Goal: Information Seeking & Learning: Learn about a topic

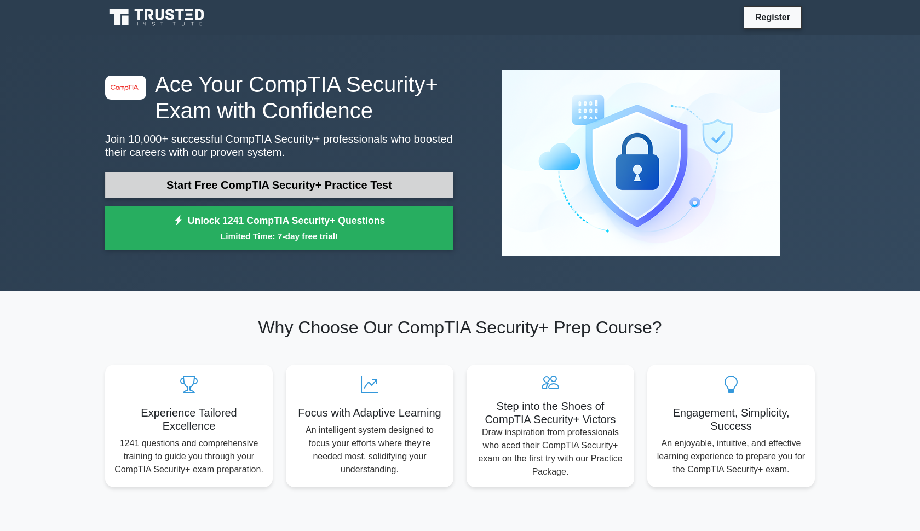
click at [280, 187] on link "Start Free CompTIA Security+ Practice Test" at bounding box center [279, 185] width 348 height 26
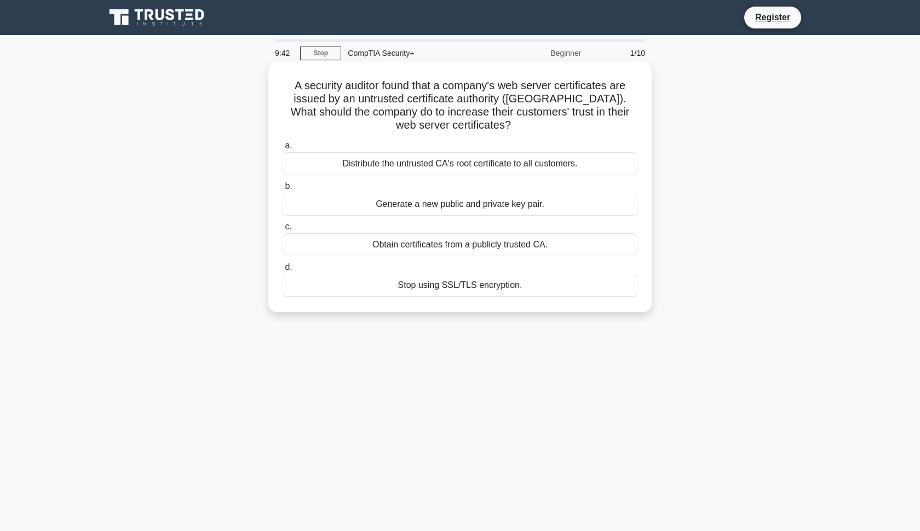
click at [419, 248] on div "Obtain certificates from a publicly trusted CA." at bounding box center [460, 244] width 355 height 23
click at [283, 231] on input "c. Obtain certificates from a publicly trusted CA." at bounding box center [283, 226] width 0 height 7
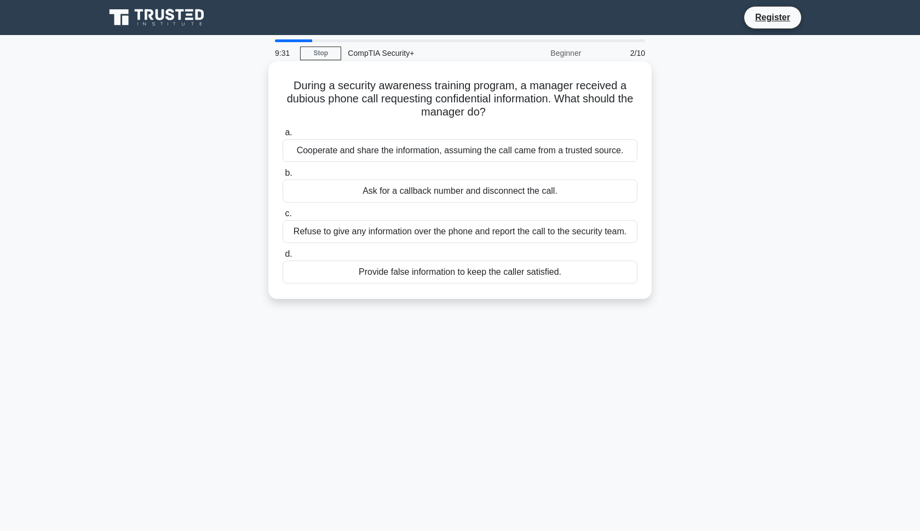
click at [419, 238] on div "Refuse to give any information over the phone and report the call to the securi…" at bounding box center [460, 231] width 355 height 23
click at [283, 217] on input "c. Refuse to give any information over the phone and report the call to the sec…" at bounding box center [283, 213] width 0 height 7
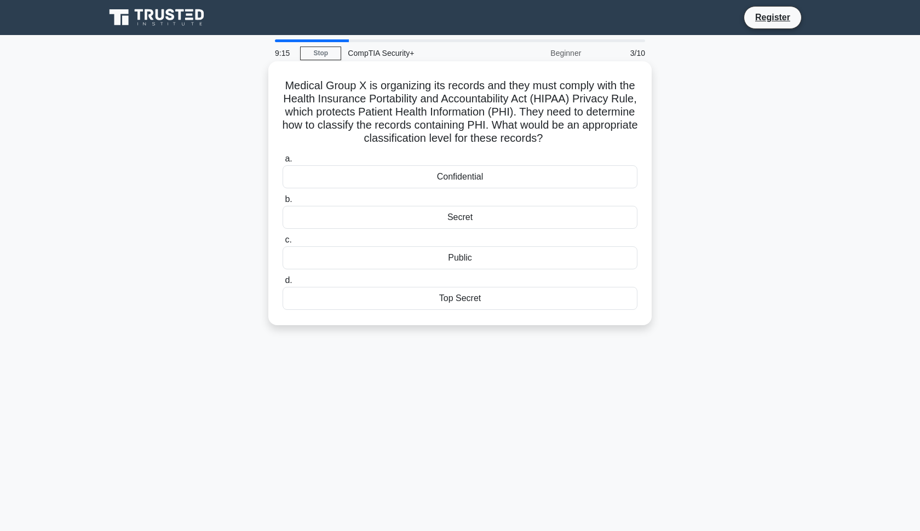
click at [448, 179] on div "Confidential" at bounding box center [460, 176] width 355 height 23
click at [283, 163] on input "a. Confidential" at bounding box center [283, 159] width 0 height 7
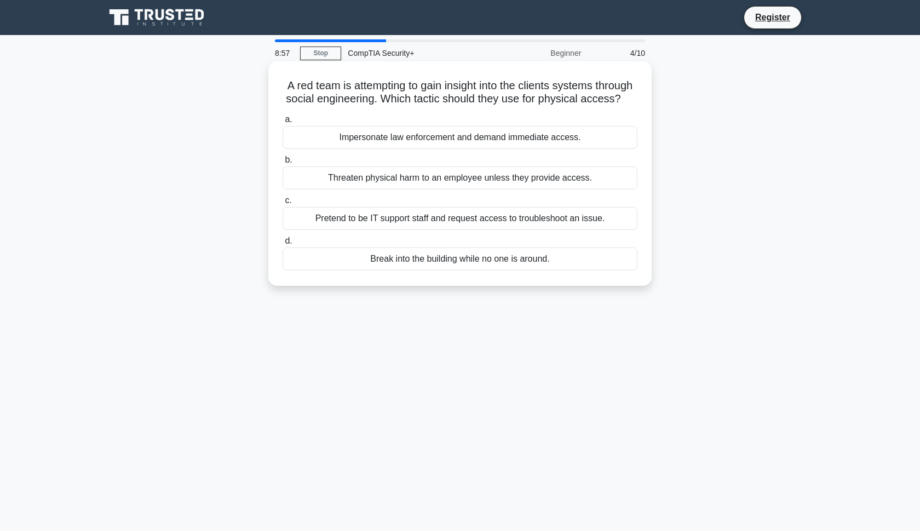
click at [444, 220] on div "Pretend to be IT support staff and request access to troubleshoot an issue." at bounding box center [460, 218] width 355 height 23
click at [283, 204] on input "c. Pretend to be IT support staff and request access to troubleshoot an issue." at bounding box center [283, 200] width 0 height 7
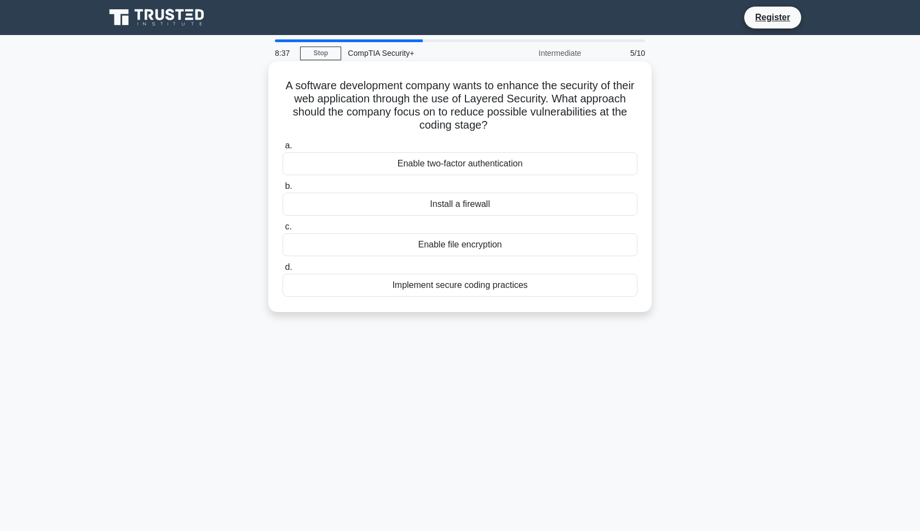
click at [459, 288] on div "Implement secure coding practices" at bounding box center [460, 285] width 355 height 23
click at [283, 271] on input "d. Implement secure coding practices" at bounding box center [283, 267] width 0 height 7
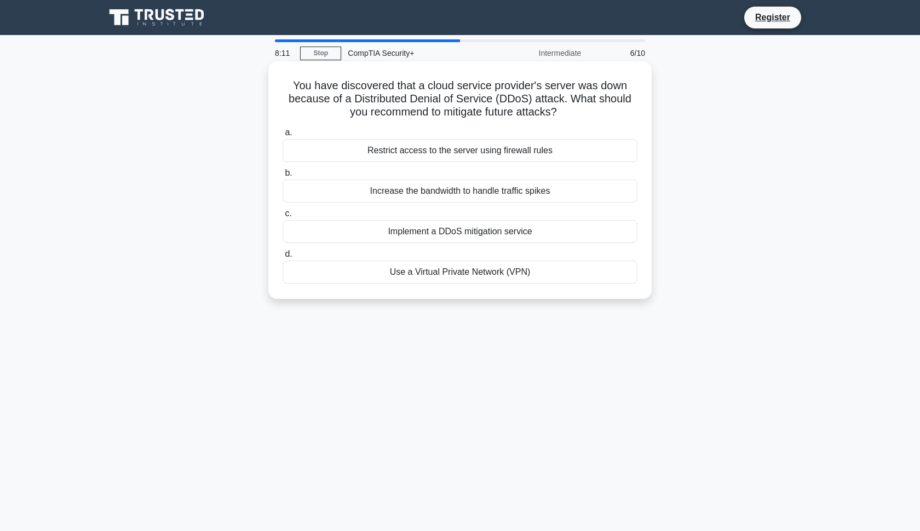
click at [459, 229] on div "Implement a DDoS mitigation service" at bounding box center [460, 231] width 355 height 23
click at [283, 217] on input "c. Implement a DDoS mitigation service" at bounding box center [283, 213] width 0 height 7
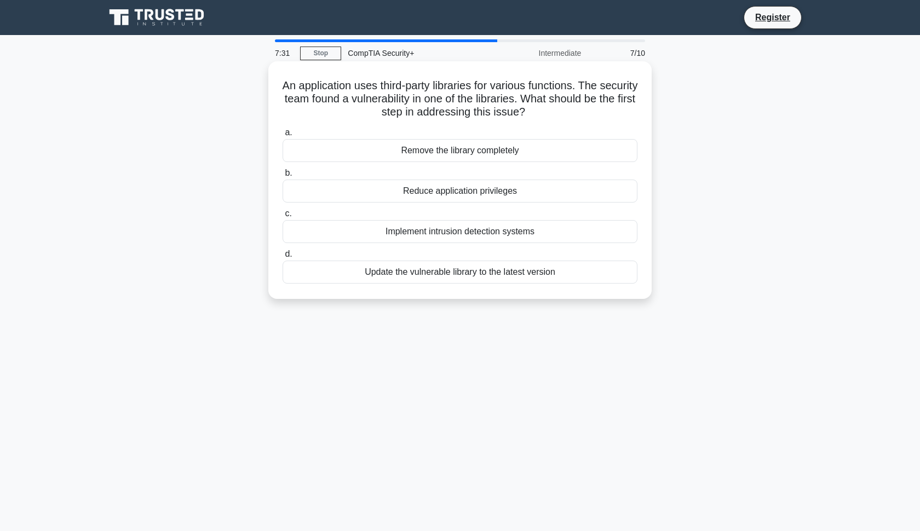
click at [452, 271] on div "Update the vulnerable library to the latest version" at bounding box center [460, 272] width 355 height 23
click at [283, 258] on input "d. Update the vulnerable library to the latest version" at bounding box center [283, 254] width 0 height 7
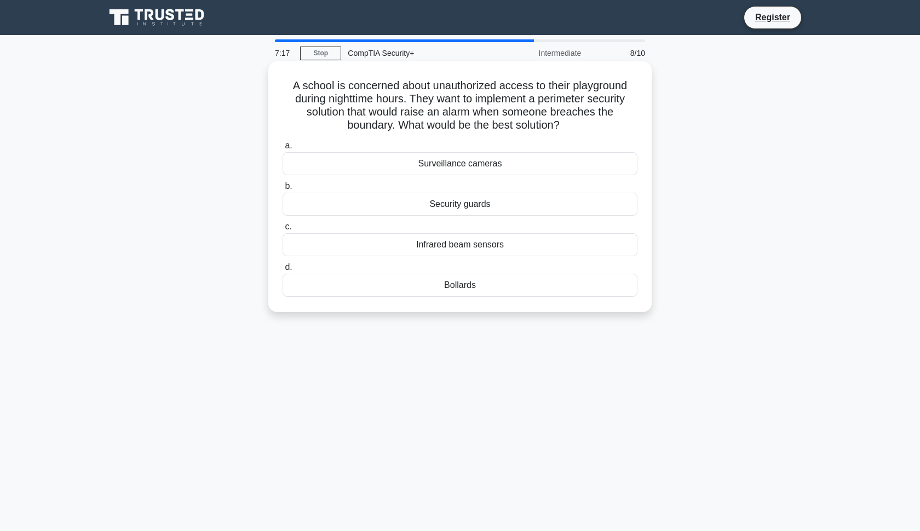
click at [446, 251] on div "Infrared beam sensors" at bounding box center [460, 244] width 355 height 23
click at [283, 231] on input "c. Infrared beam sensors" at bounding box center [283, 226] width 0 height 7
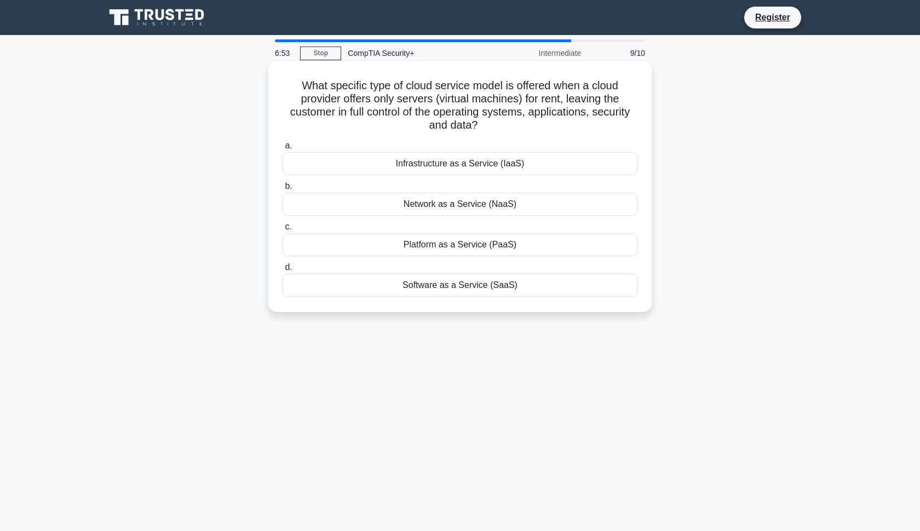
click at [428, 161] on div "Infrastructure as a Service (IaaS)" at bounding box center [460, 163] width 355 height 23
click at [283, 149] on input "a. Infrastructure as a Service (IaaS)" at bounding box center [283, 145] width 0 height 7
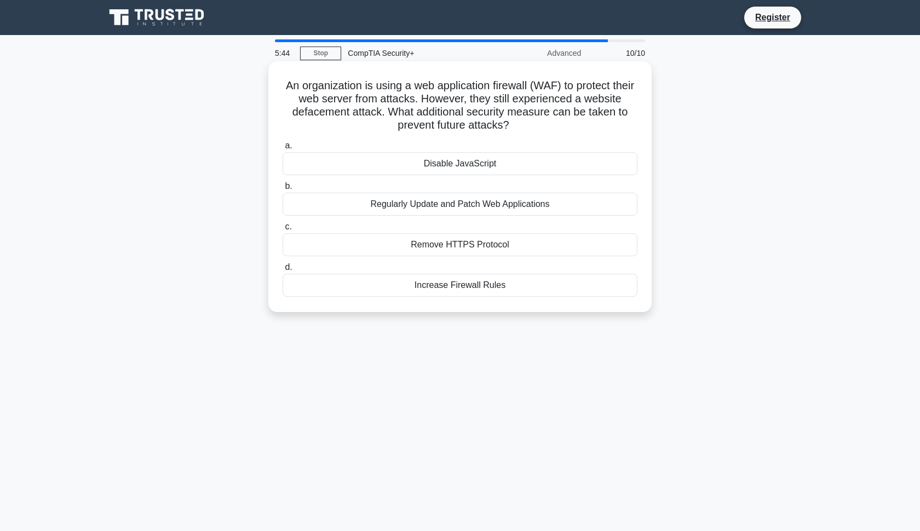
click at [386, 210] on div "Regularly Update and Patch Web Applications" at bounding box center [460, 204] width 355 height 23
click at [283, 190] on input "b. Regularly Update and Patch Web Applications" at bounding box center [283, 186] width 0 height 7
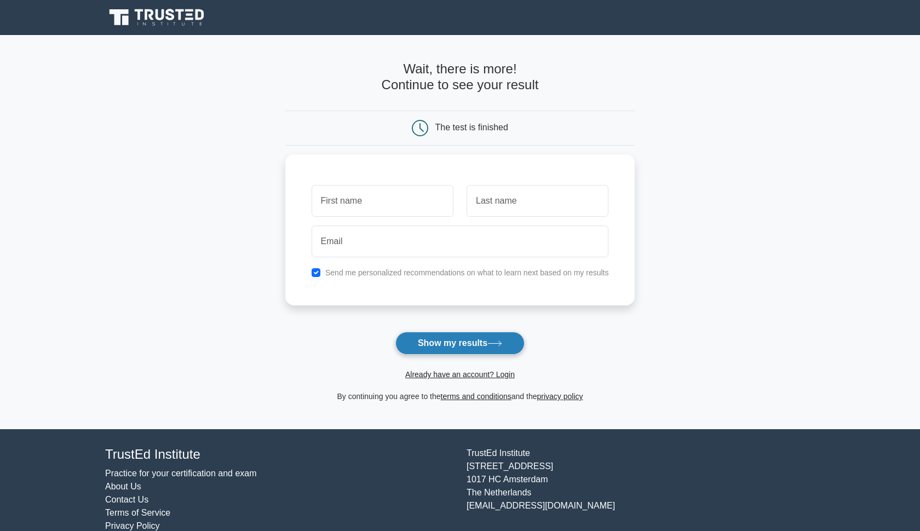
click at [445, 345] on button "Show my results" at bounding box center [459, 343] width 129 height 23
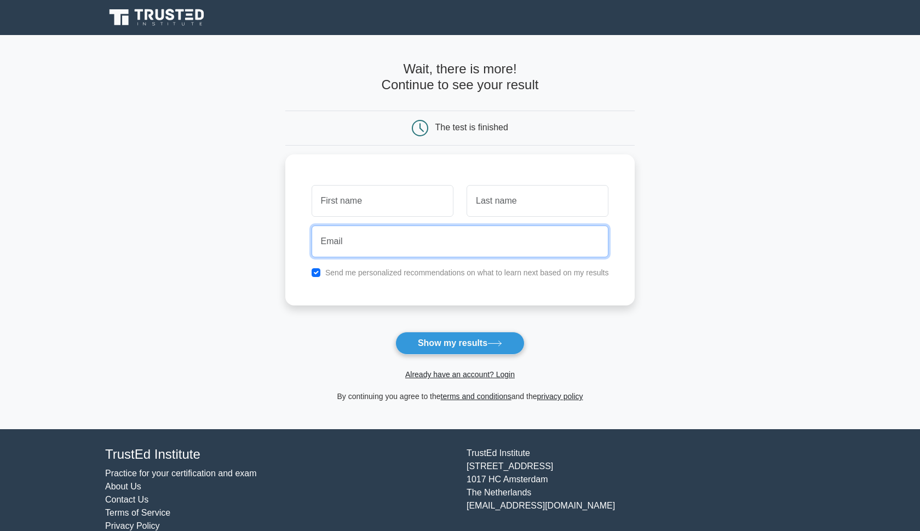
type input "modes-brake-9k@icloud.com"
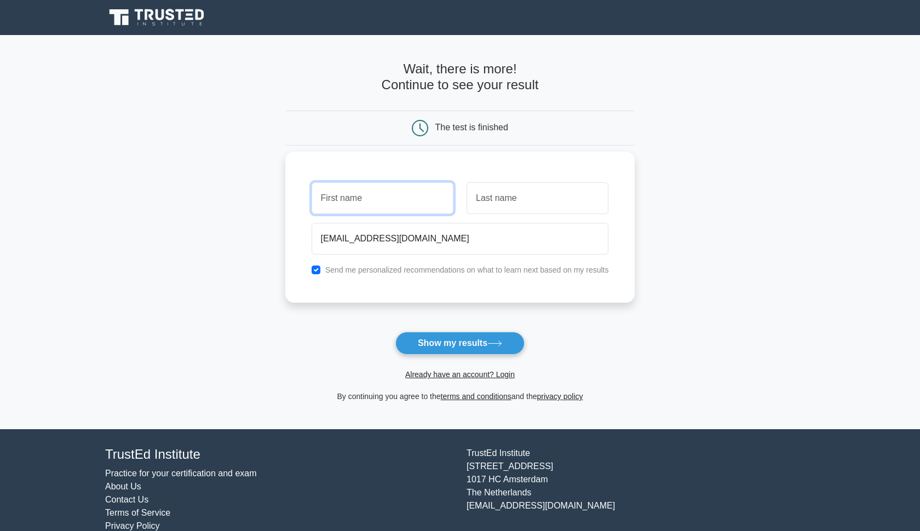
click at [378, 193] on input "text" at bounding box center [383, 198] width 142 height 32
type input "john"
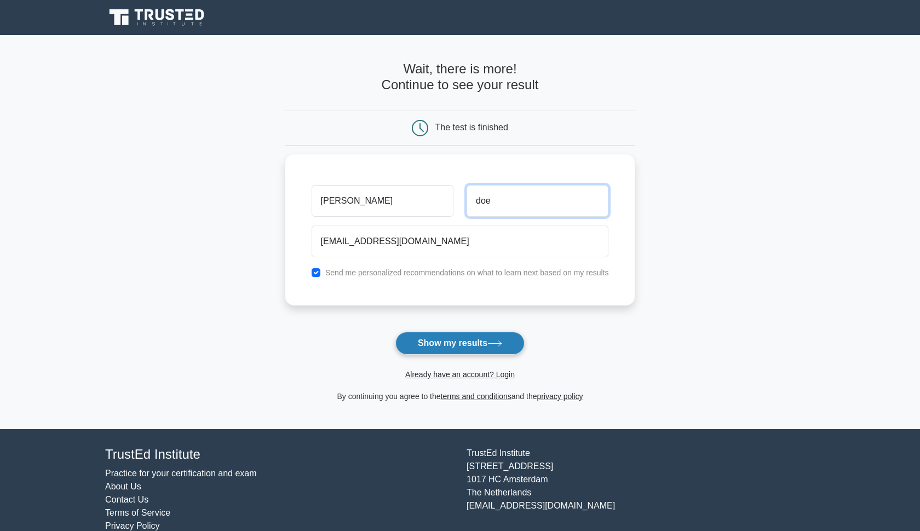
type input "doe"
click at [428, 352] on button "Show my results" at bounding box center [459, 343] width 129 height 23
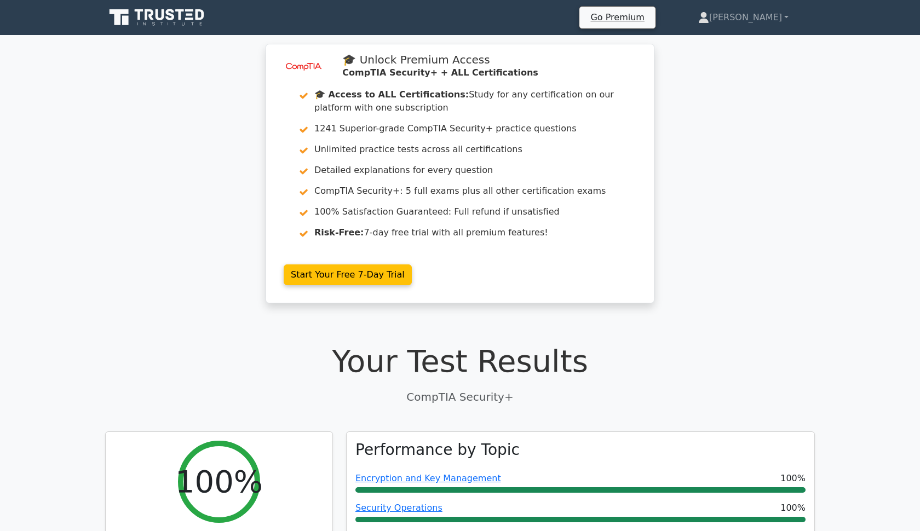
scroll to position [214, 0]
